Goal: Information Seeking & Learning: Learn about a topic

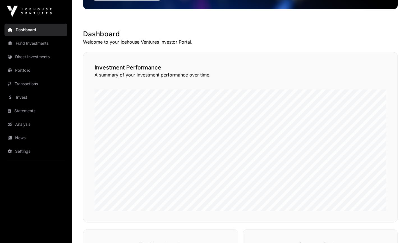
scroll to position [87, 0]
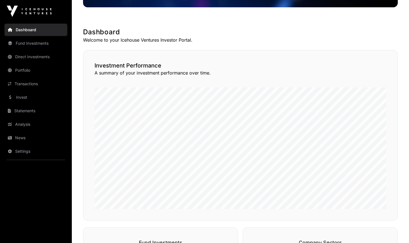
click at [396, 162] on div "Investment Performance A summary of your investment performance over time." at bounding box center [240, 135] width 315 height 170
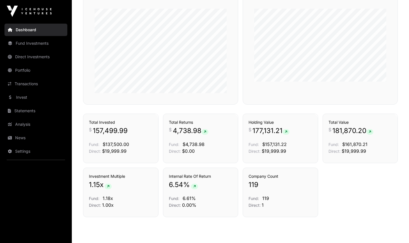
scroll to position [341, 0]
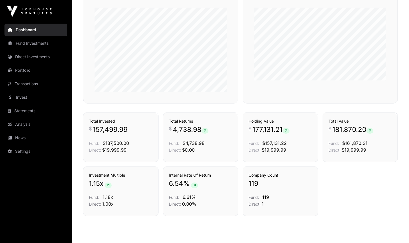
click at [23, 70] on link "Portfolio" at bounding box center [35, 70] width 63 height 12
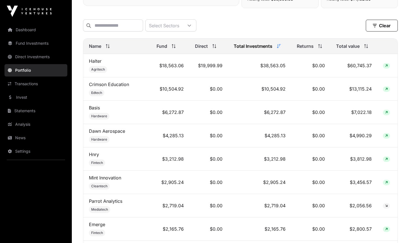
scroll to position [223, 0]
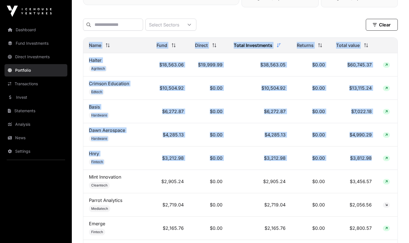
drag, startPoint x: 76, startPoint y: 132, endPoint x: 394, endPoint y: 166, distance: 320.2
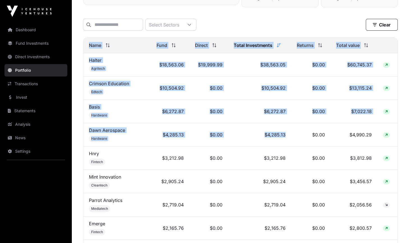
drag, startPoint x: 403, startPoint y: 163, endPoint x: 279, endPoint y: 146, distance: 125.8
click at [71, 134] on nav "Dashboard Fund Investments Direct Investments Portfolio Transactions Invest Sta…" at bounding box center [36, 130] width 72 height 216
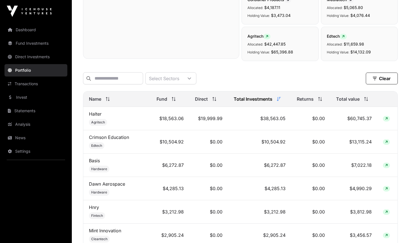
scroll to position [188, 0]
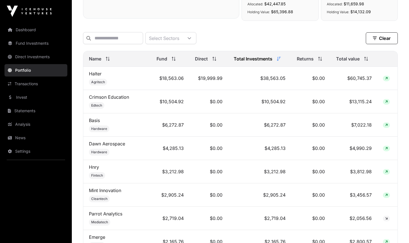
scroll to position [239, 0]
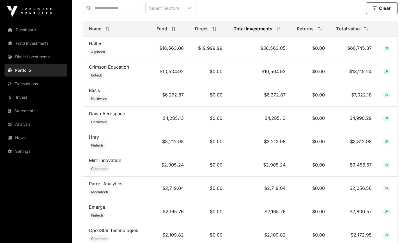
click at [99, 115] on link "Dawn Aerospace" at bounding box center [107, 114] width 36 height 6
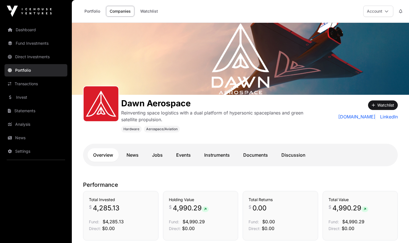
click at [26, 96] on link "Invest" at bounding box center [35, 97] width 63 height 12
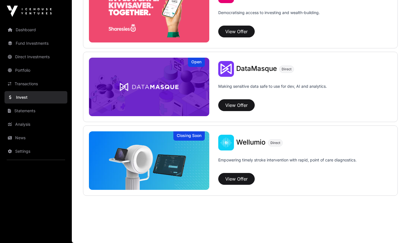
scroll to position [756, 0]
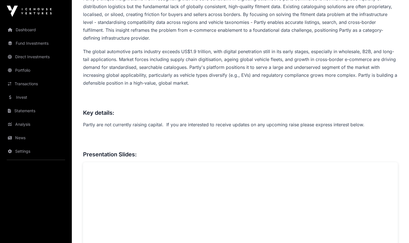
scroll to position [335, 0]
drag, startPoint x: 183, startPoint y: 99, endPoint x: 187, endPoint y: 132, distance: 33.1
click at [187, 132] on div "Overview: Partly is a New Zealand-founded SaaS and data infrastructure company …" at bounding box center [240, 225] width 315 height 650
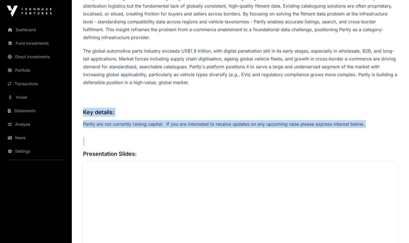
click at [186, 41] on p "Partly's unique insight stems from recognising that the core constraint in digi…" at bounding box center [240, 17] width 315 height 47
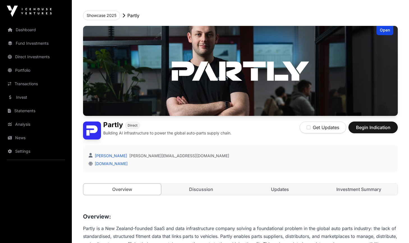
scroll to position [10, 0]
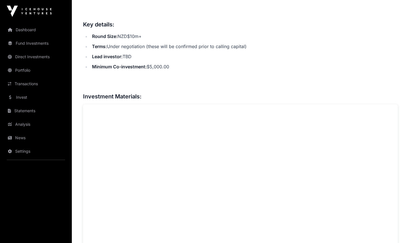
scroll to position [326, 0]
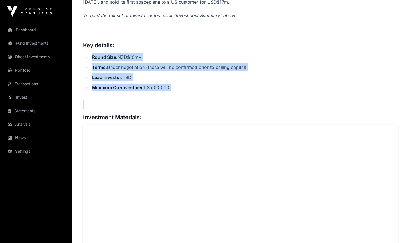
drag, startPoint x: 90, startPoint y: 51, endPoint x: 111, endPoint y: 99, distance: 51.8
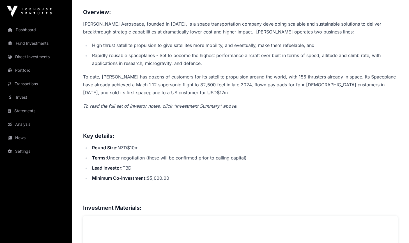
scroll to position [232, 0]
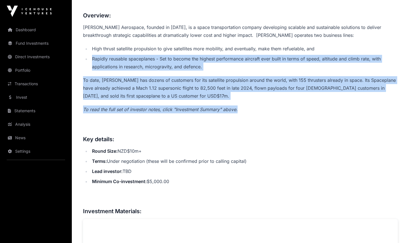
drag, startPoint x: 127, startPoint y: 53, endPoint x: 132, endPoint y: 115, distance: 62.2
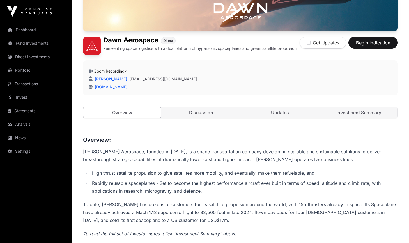
scroll to position [83, 0]
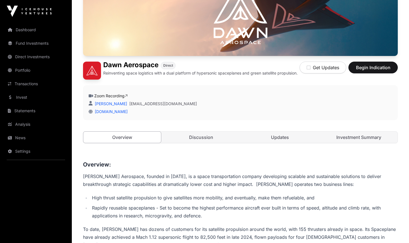
click at [339, 137] on link "Investment Summary" at bounding box center [359, 136] width 78 height 11
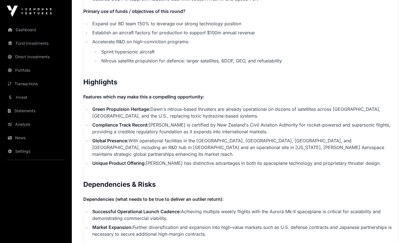
scroll to position [1114, 0]
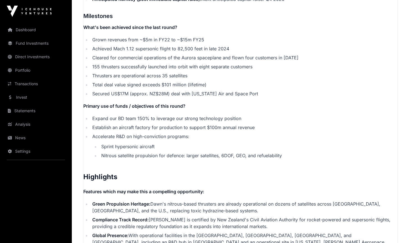
scroll to position [1018, 0]
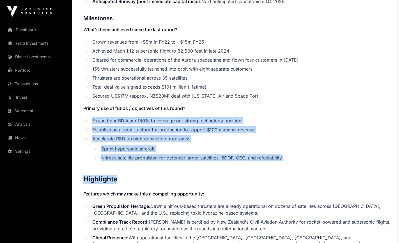
drag, startPoint x: 213, startPoint y: 113, endPoint x: 221, endPoint y: 175, distance: 62.5
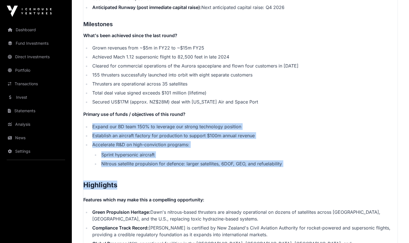
scroll to position [1010, 0]
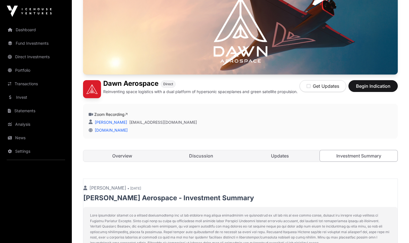
scroll to position [9, 0]
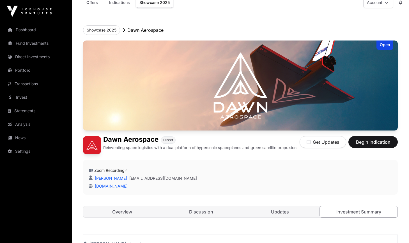
click at [127, 217] on div "Overview Discussion Updates Investment Summary" at bounding box center [240, 212] width 315 height 12
click at [129, 213] on link "Overview" at bounding box center [122, 211] width 78 height 11
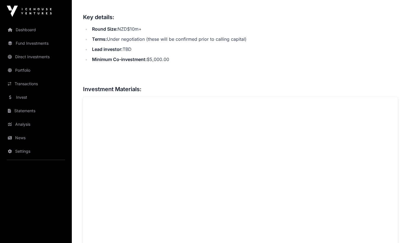
scroll to position [354, 0]
drag, startPoint x: 188, startPoint y: 102, endPoint x: 177, endPoint y: 179, distance: 78.2
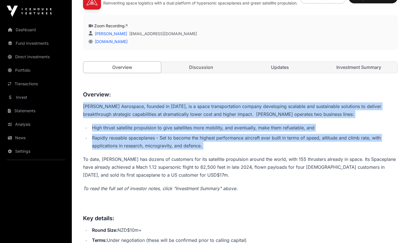
click at [177, 179] on p "To date, Dawn has dozens of customers for its satellite propulsion around the w…" at bounding box center [240, 167] width 315 height 24
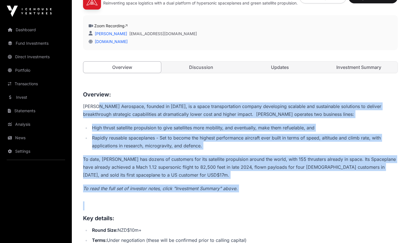
drag, startPoint x: 99, startPoint y: 109, endPoint x: 203, endPoint y: 200, distance: 137.7
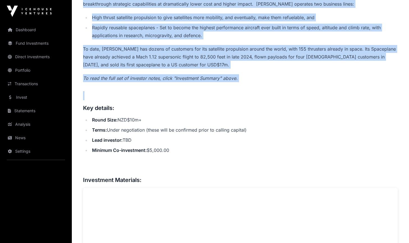
scroll to position [266, 0]
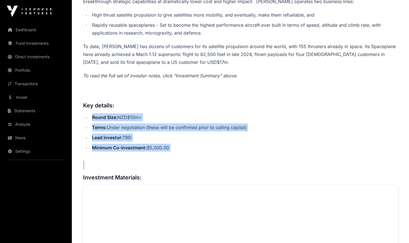
drag, startPoint x: 167, startPoint y: 106, endPoint x: 175, endPoint y: 157, distance: 51.9
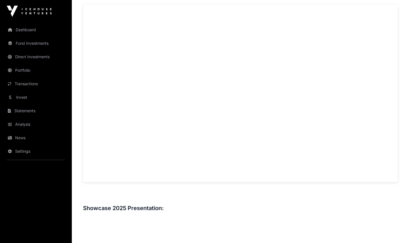
scroll to position [393, 0]
